Goal: Task Accomplishment & Management: Use online tool/utility

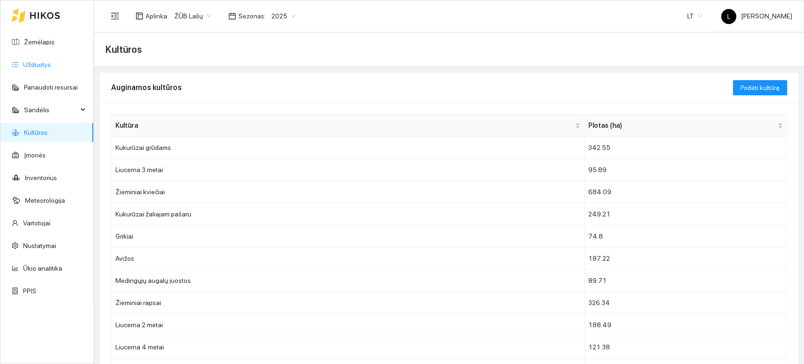
click at [31, 66] on link "Užduotys" at bounding box center [37, 65] width 28 height 8
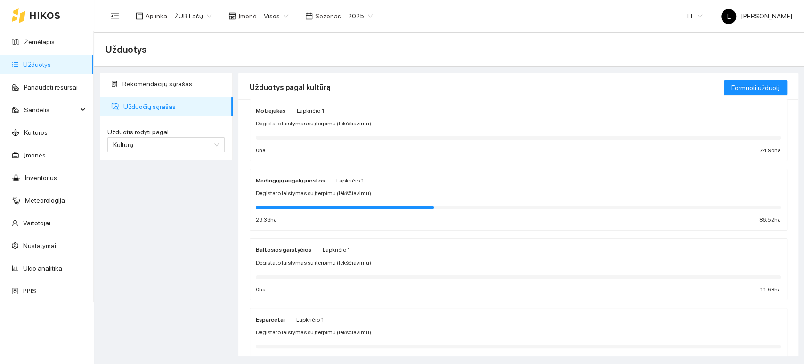
scroll to position [942, 0]
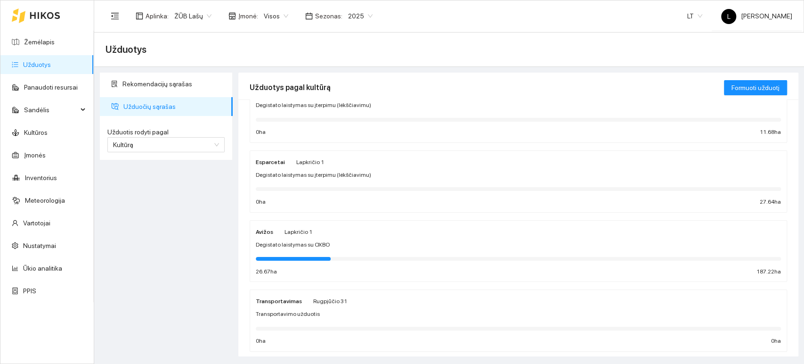
click at [308, 167] on div "Esparcetai Lapkričio 1 Degistato laistymas su įterpimu (lėkščiavimu) 0 ha 27.64…" at bounding box center [518, 181] width 525 height 50
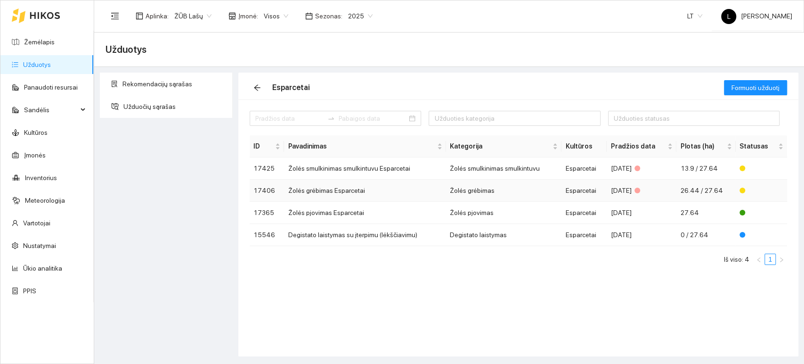
click at [467, 191] on td "Žolės grėbimas" at bounding box center [503, 190] width 115 height 22
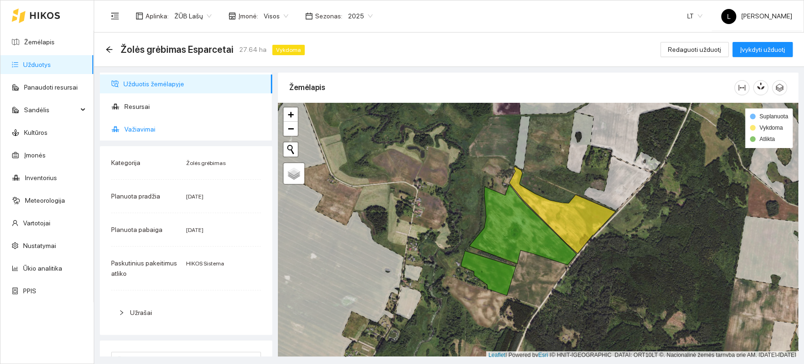
click at [154, 133] on span "Važiavimai" at bounding box center [194, 129] width 140 height 19
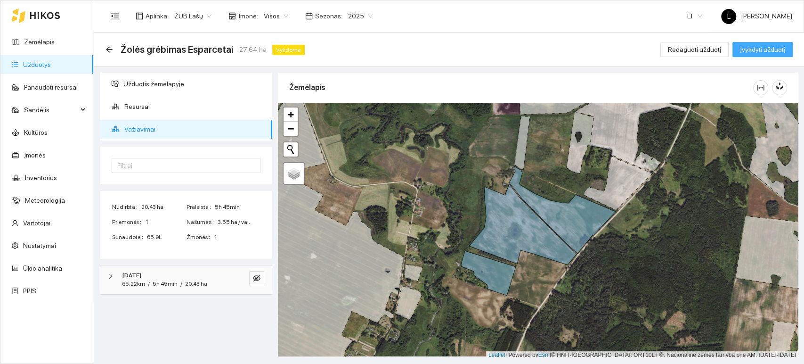
click at [772, 49] on span "Įvykdyti užduotį" at bounding box center [762, 49] width 45 height 10
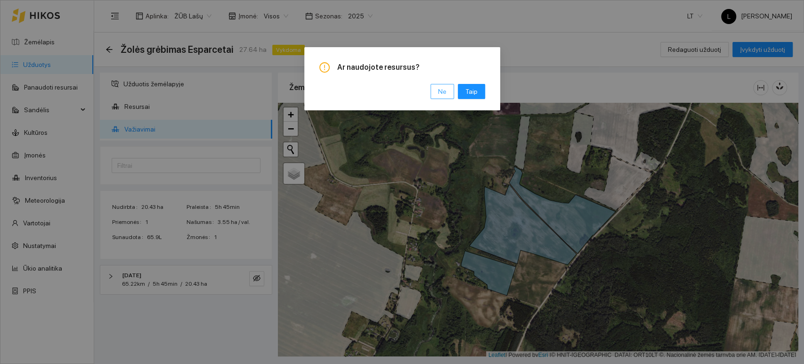
click at [443, 93] on span "Ne" at bounding box center [442, 91] width 8 height 10
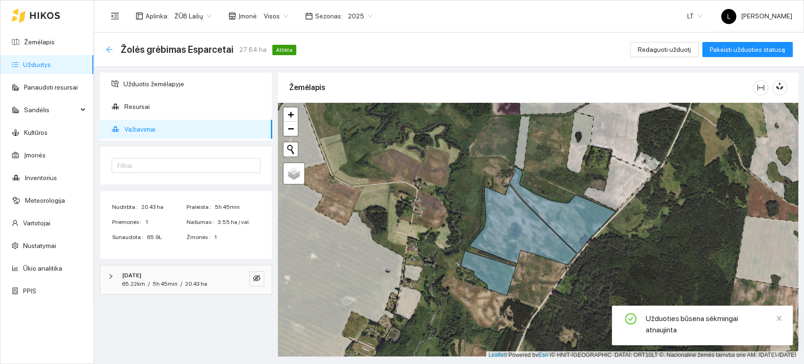
click at [109, 51] on icon "arrow-left" at bounding box center [109, 49] width 6 height 6
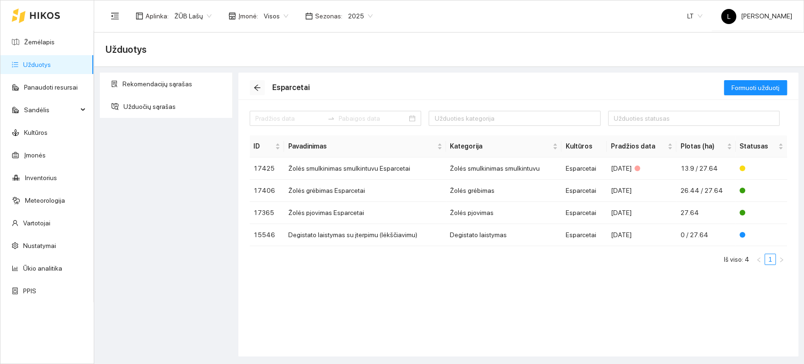
click at [260, 87] on icon "arrow-left" at bounding box center [257, 88] width 8 height 8
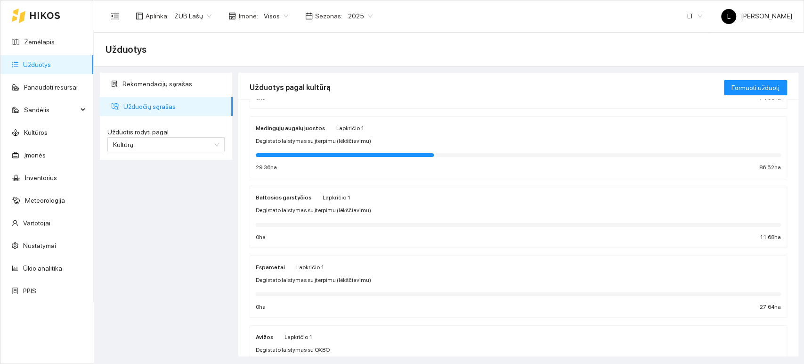
scroll to position [785, 0]
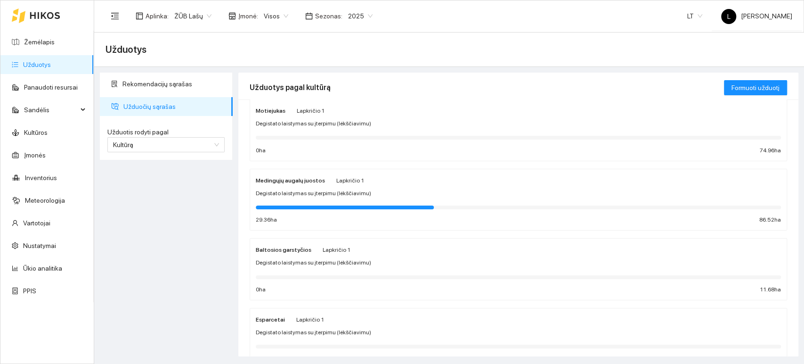
click at [313, 123] on span "Degistato laistymas su įterpimu (lėkščiavimu)" at bounding box center [313, 123] width 115 height 9
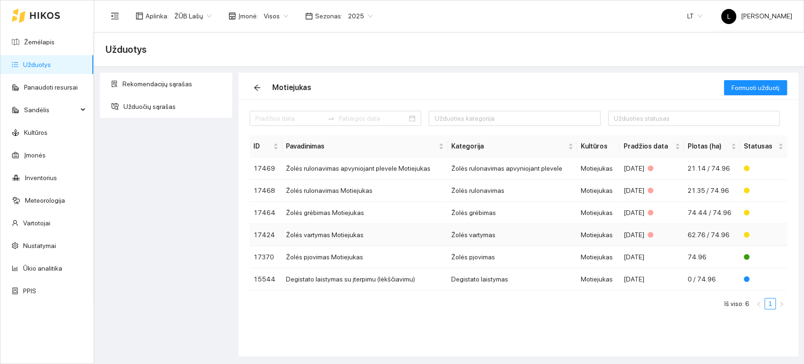
click at [479, 235] on td "Žolės vartymas" at bounding box center [511, 235] width 129 height 22
click at [258, 88] on icon "arrow-left" at bounding box center [257, 88] width 8 height 8
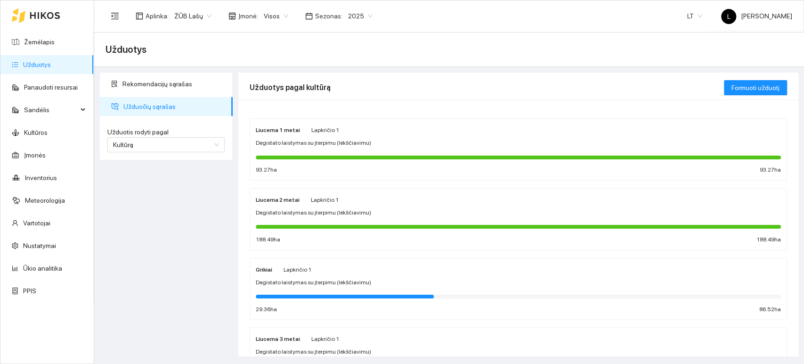
click at [292, 206] on div "Liucerna 2 metai Lapkričio 1 Degistato laistymas su įterpimu (lėkščiavimu) 188.…" at bounding box center [518, 219] width 525 height 50
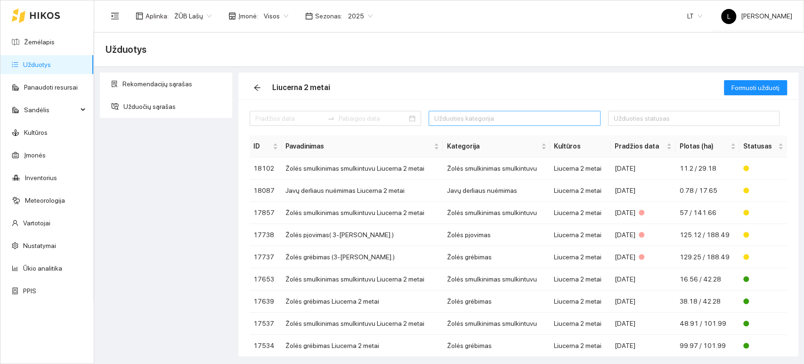
click at [449, 118] on div at bounding box center [509, 118] width 157 height 11
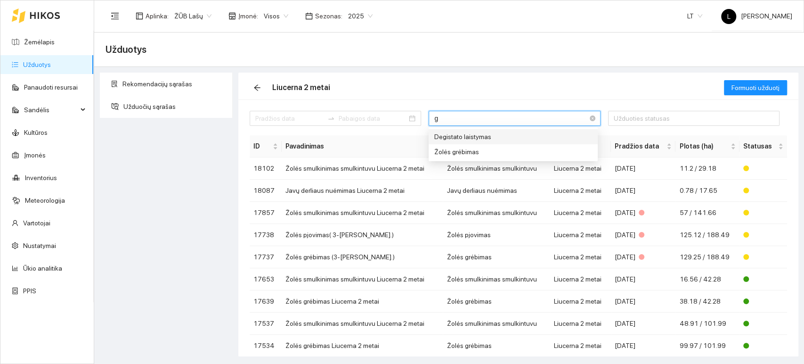
type input "gr"
click at [445, 138] on div "Žolės grėbimas" at bounding box center [504, 136] width 141 height 10
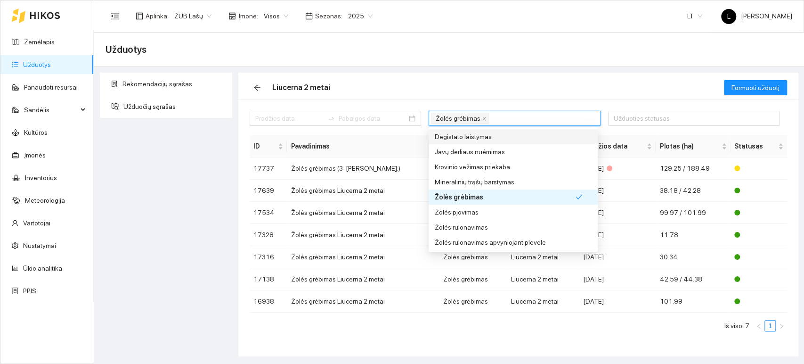
click at [462, 76] on div "Liucerna 2 metai" at bounding box center [487, 88] width 474 height 30
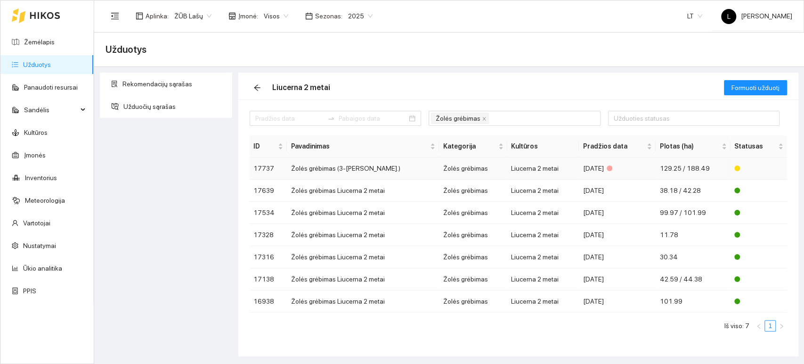
click at [439, 169] on td "Žolės grėbimas" at bounding box center [473, 168] width 68 height 22
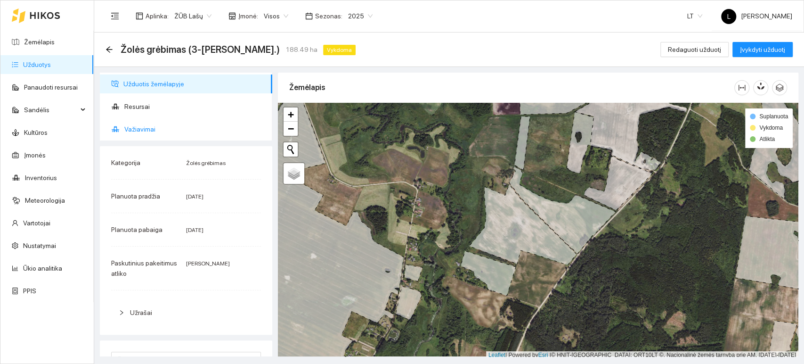
click at [139, 131] on span "Važiavimai" at bounding box center [194, 129] width 140 height 19
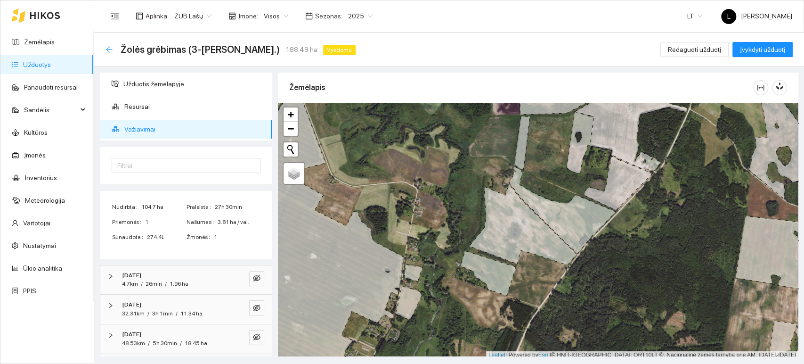
click at [112, 49] on icon "arrow-left" at bounding box center [109, 50] width 8 height 8
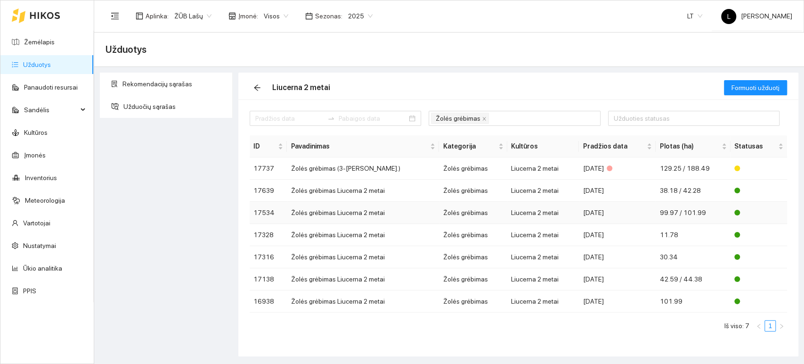
click at [549, 211] on td "Liucerna 2 metai" at bounding box center [543, 213] width 72 height 22
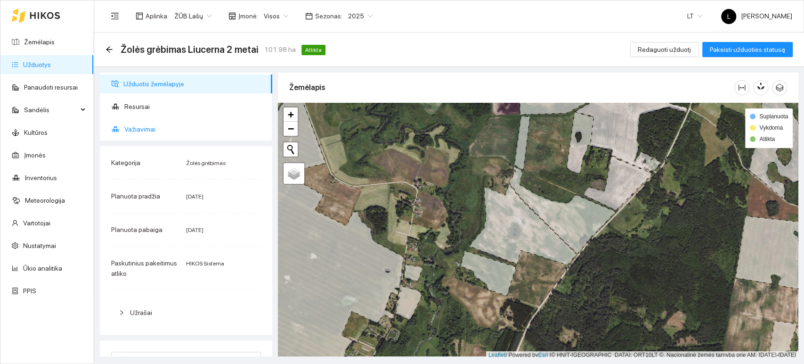
click at [149, 135] on span "Važiavimai" at bounding box center [194, 129] width 140 height 19
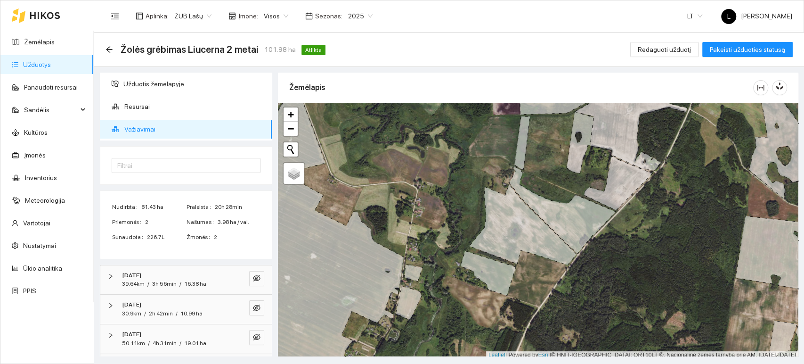
scroll to position [58, 0]
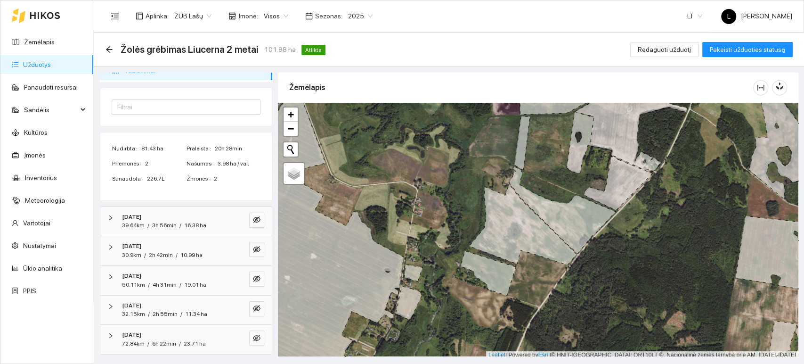
click at [165, 219] on div "2025-07-08" at bounding box center [173, 216] width 102 height 9
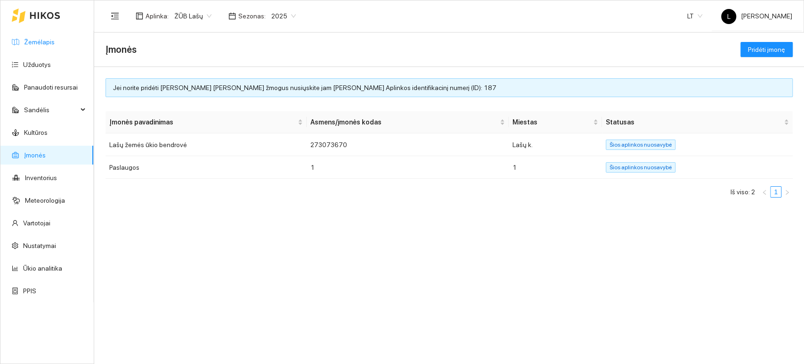
click at [55, 40] on link "Žemėlapis" at bounding box center [39, 42] width 31 height 8
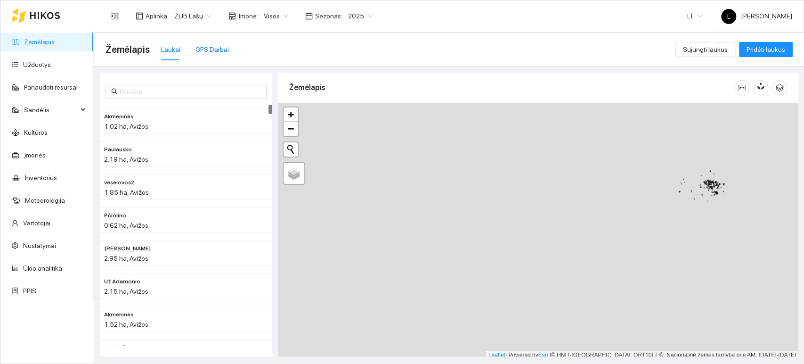
click at [201, 48] on div "GPS Darbai" at bounding box center [211, 49] width 33 height 10
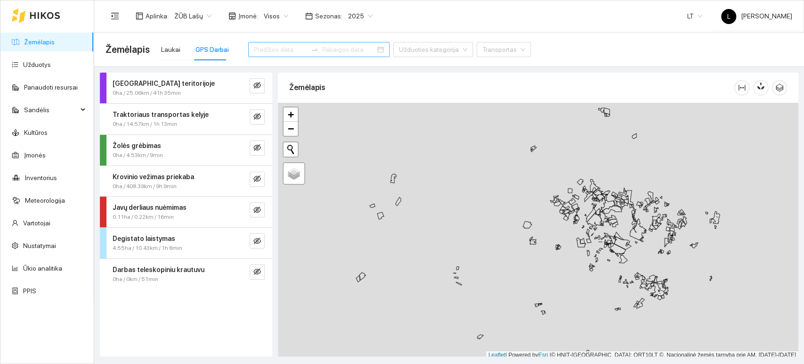
click at [280, 46] on input at bounding box center [280, 49] width 53 height 10
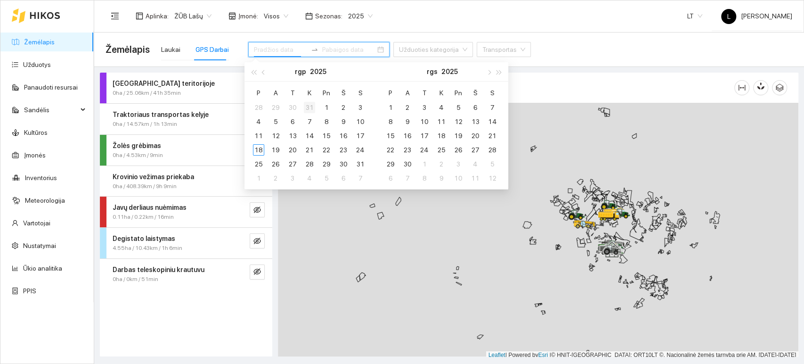
type input "2025-07-31"
type input "2025-07-29"
click at [262, 73] on button "button" at bounding box center [264, 71] width 10 height 19
type input "[DATE]"
click at [293, 122] on div "9" at bounding box center [292, 121] width 11 height 11
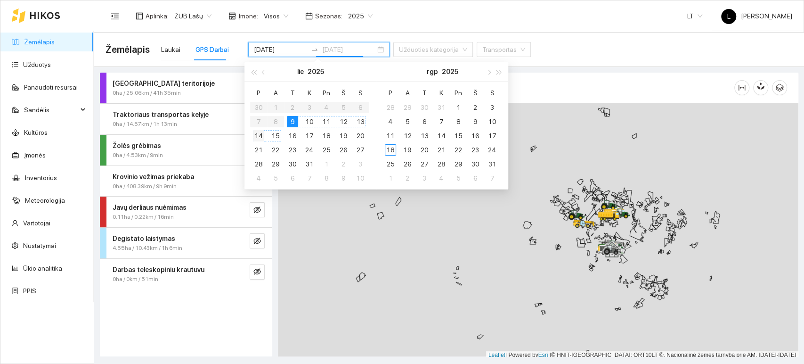
type input "[DATE]"
click at [259, 135] on div "14" at bounding box center [258, 135] width 11 height 11
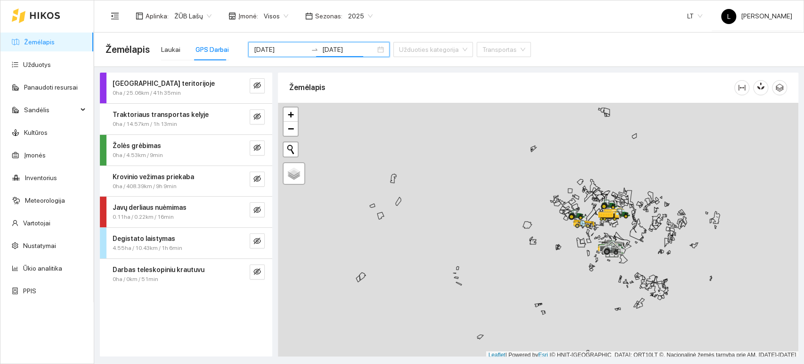
click at [384, 33] on div "Žemėlapis Laukai GPS Darbai 2025-07-09 2025-07-14 Užduoties kategorija Transpor…" at bounding box center [448, 49] width 687 height 34
click at [146, 148] on strong "Žolės grėbimas" at bounding box center [137, 146] width 49 height 8
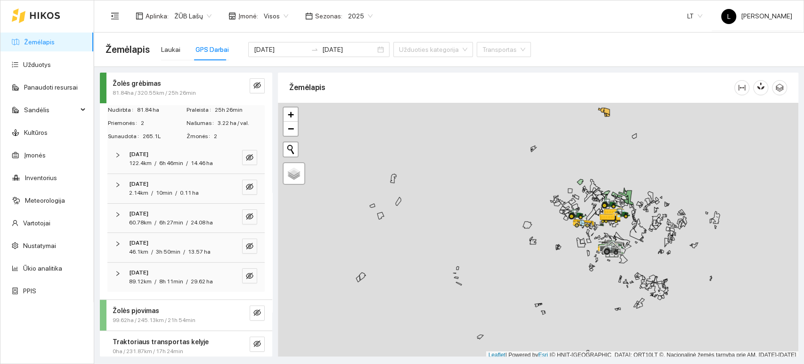
click at [148, 152] on strong "[DATE]" at bounding box center [138, 154] width 19 height 7
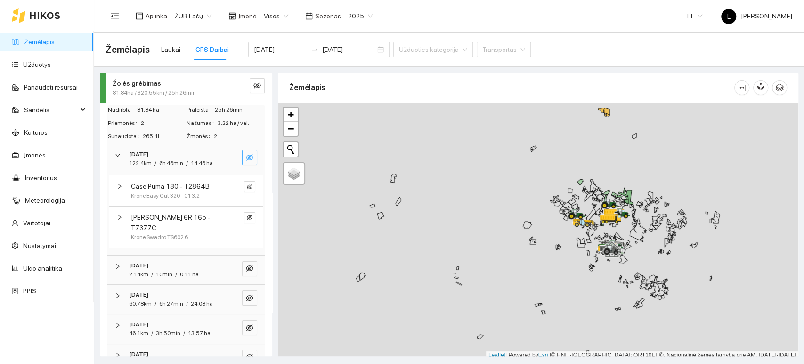
click at [246, 161] on span "eye-invisible" at bounding box center [250, 158] width 8 height 9
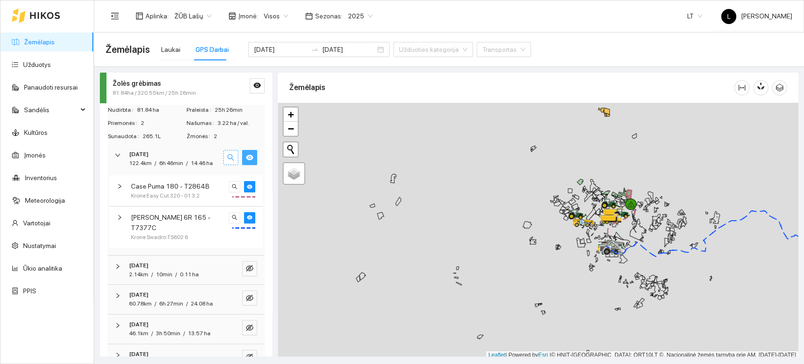
click at [227, 159] on icon "search" at bounding box center [231, 158] width 8 height 8
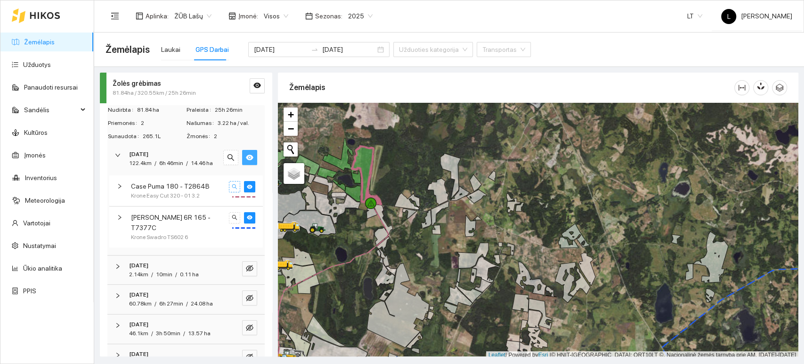
click at [232, 189] on icon "search" at bounding box center [235, 187] width 6 height 6
